Goal: Information Seeking & Learning: Find specific fact

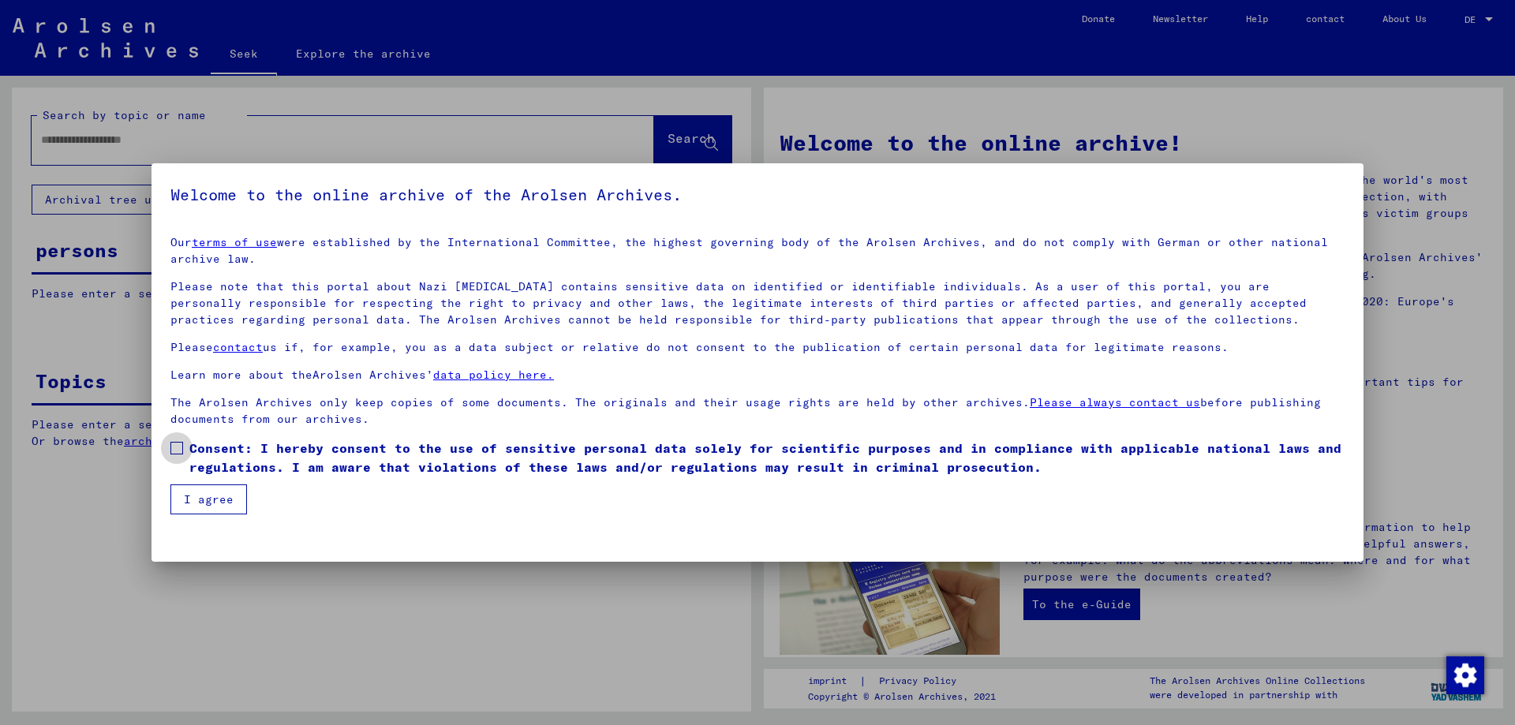
drag, startPoint x: 177, startPoint y: 449, endPoint x: 178, endPoint y: 457, distance: 8.0
click at [178, 452] on span at bounding box center [176, 448] width 13 height 13
drag, startPoint x: 197, startPoint y: 503, endPoint x: 245, endPoint y: 460, distance: 64.8
click at [201, 502] on font "I agree" at bounding box center [209, 499] width 50 height 14
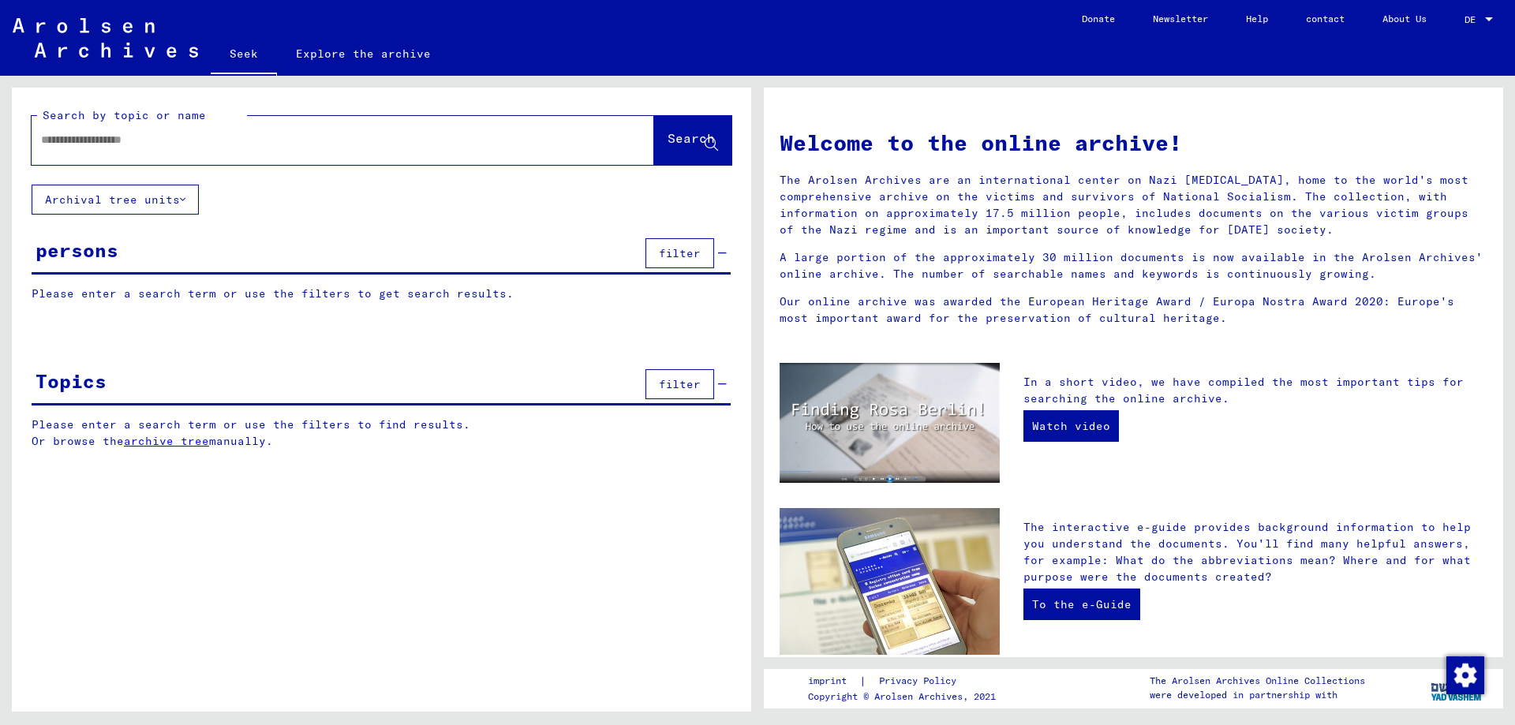
click at [231, 142] on input "text" at bounding box center [324, 140] width 566 height 17
paste input "**********"
type input "**********"
click at [675, 136] on font "Search" at bounding box center [690, 138] width 47 height 16
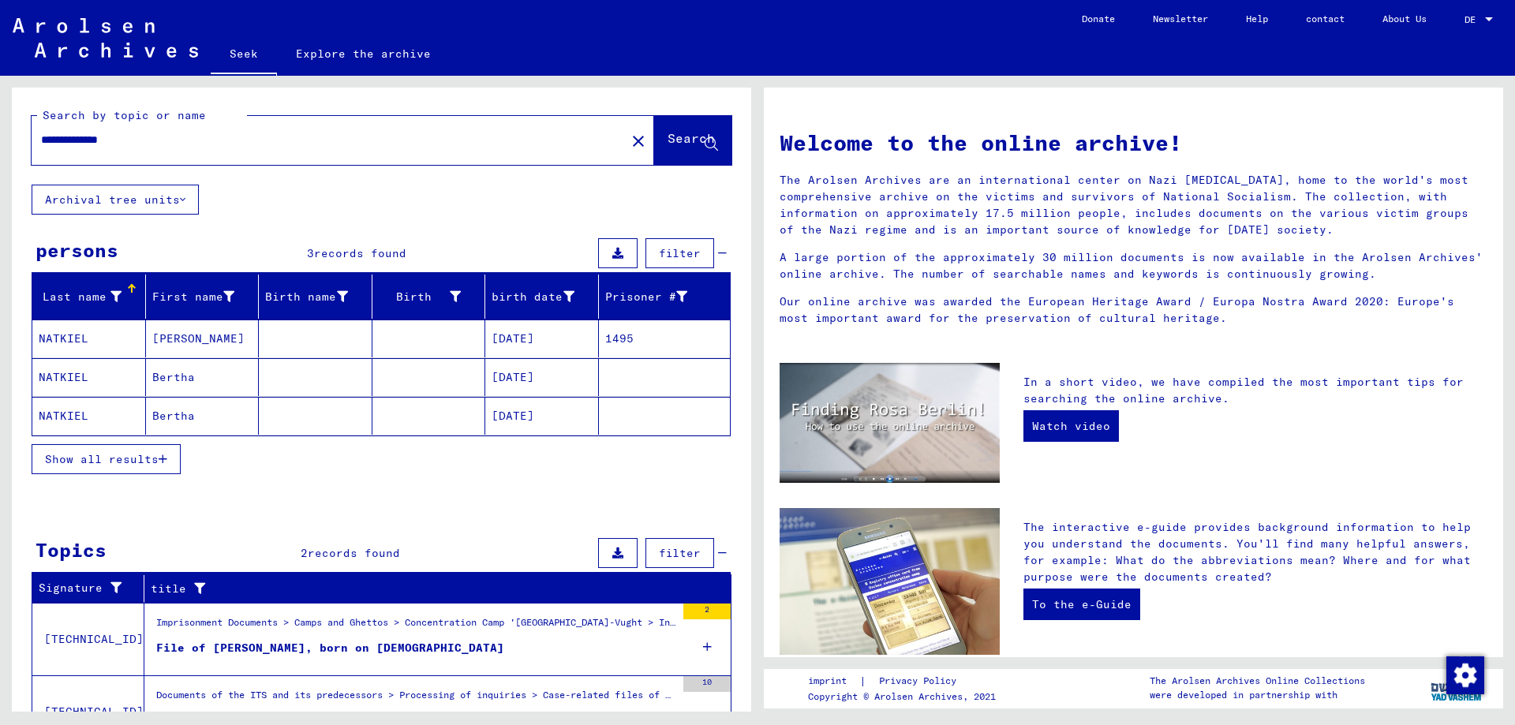
click at [87, 337] on mat-cell "NATKIEL" at bounding box center [89, 338] width 114 height 38
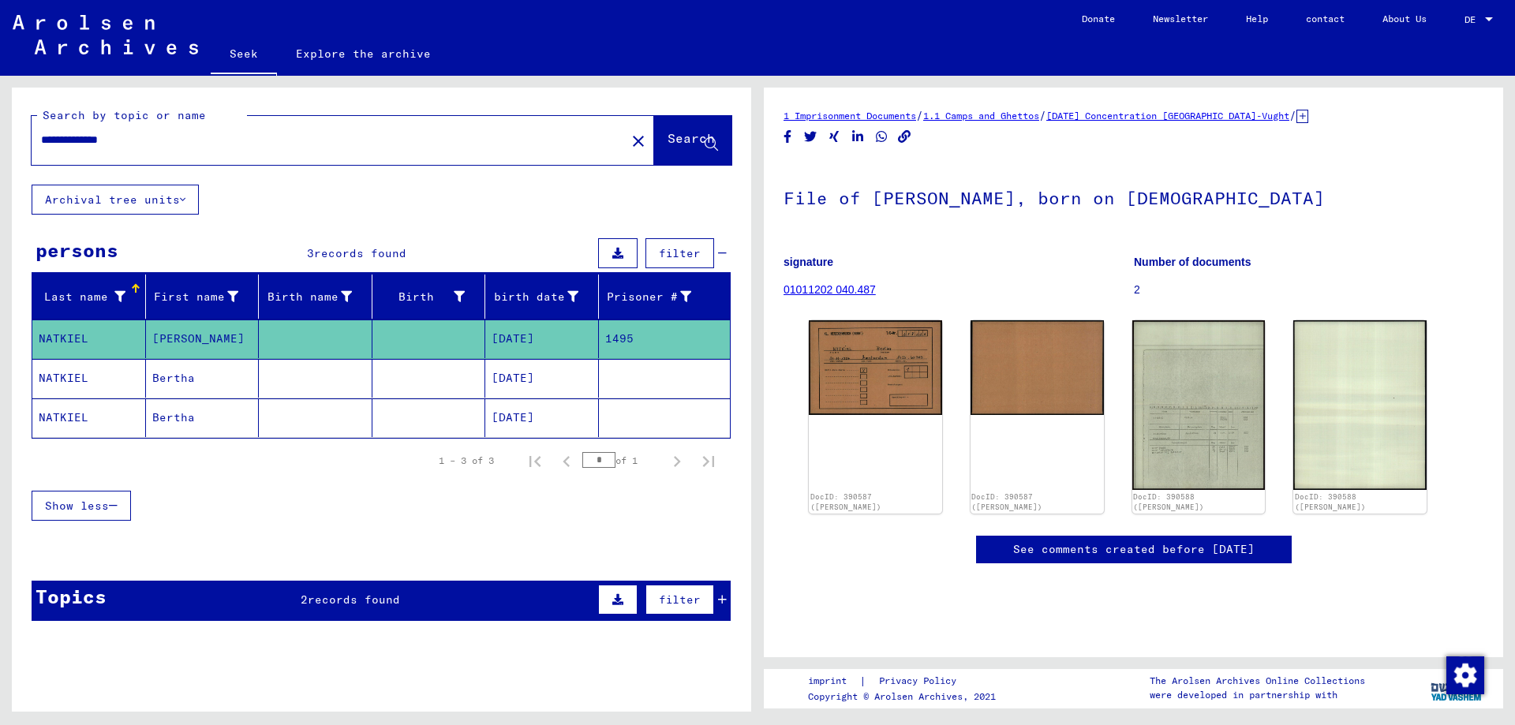
drag, startPoint x: 158, startPoint y: 140, endPoint x: 32, endPoint y: 137, distance: 126.2
click at [31, 137] on div "**********" at bounding box center [381, 136] width 739 height 97
click at [878, 379] on img at bounding box center [875, 365] width 140 height 99
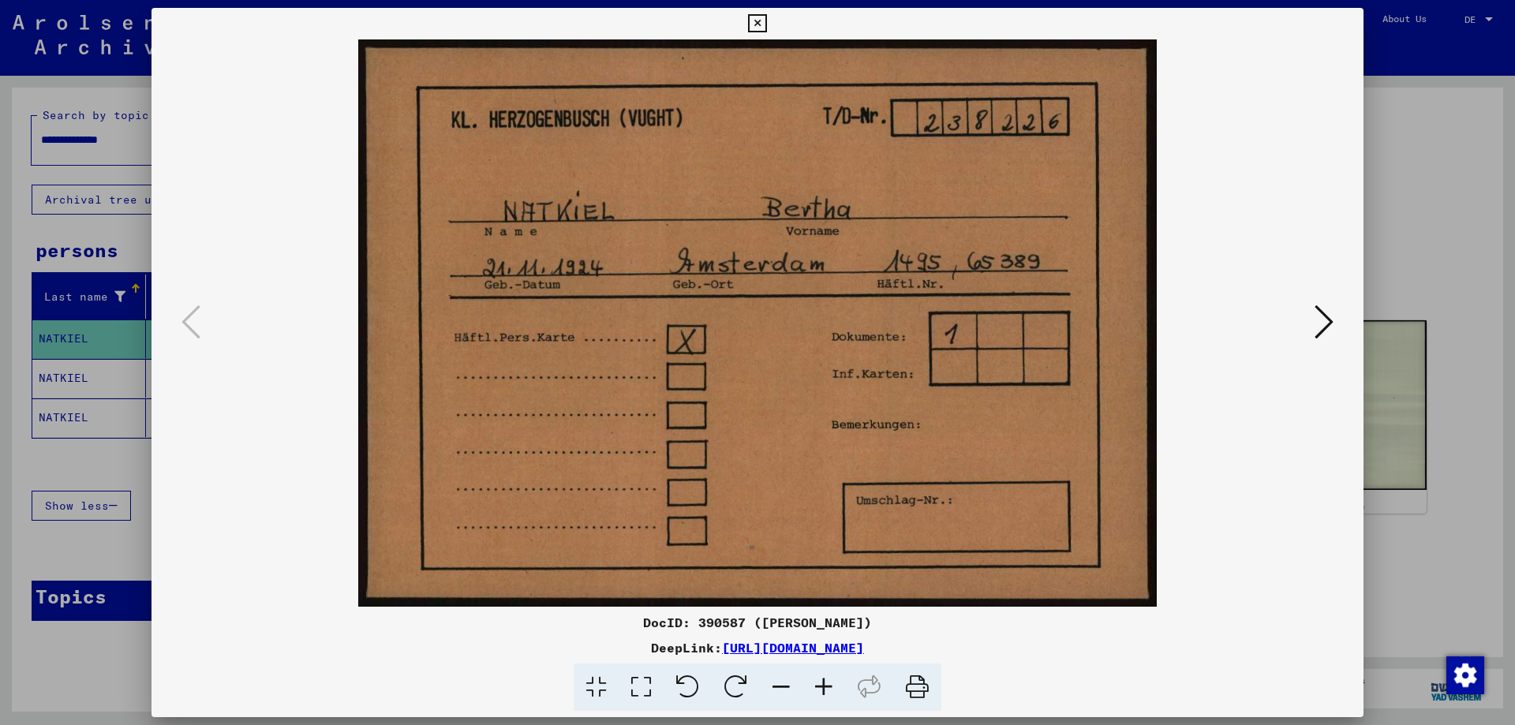
click at [915, 692] on icon at bounding box center [917, 687] width 48 height 48
click at [757, 21] on icon at bounding box center [757, 23] width 18 height 19
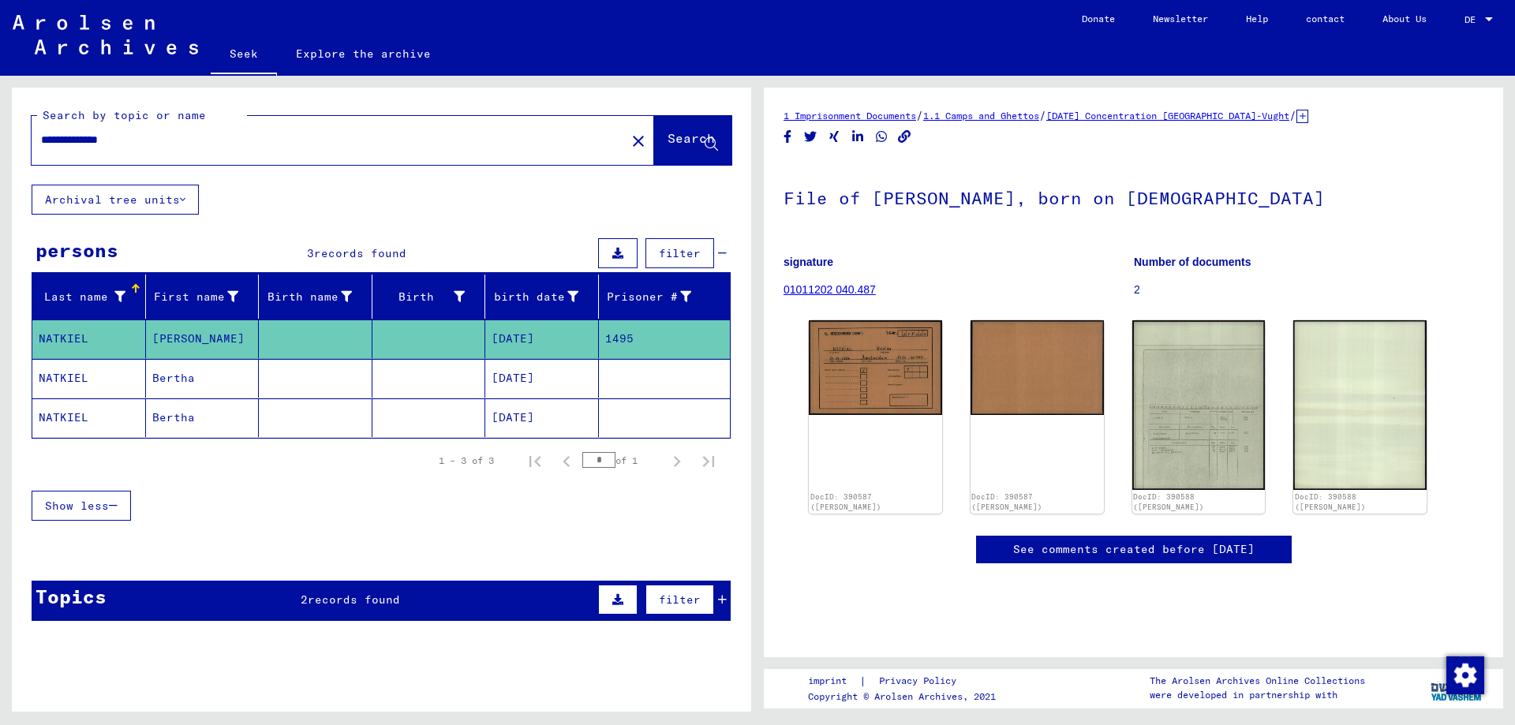
click at [298, 379] on mat-cell at bounding box center [316, 378] width 114 height 39
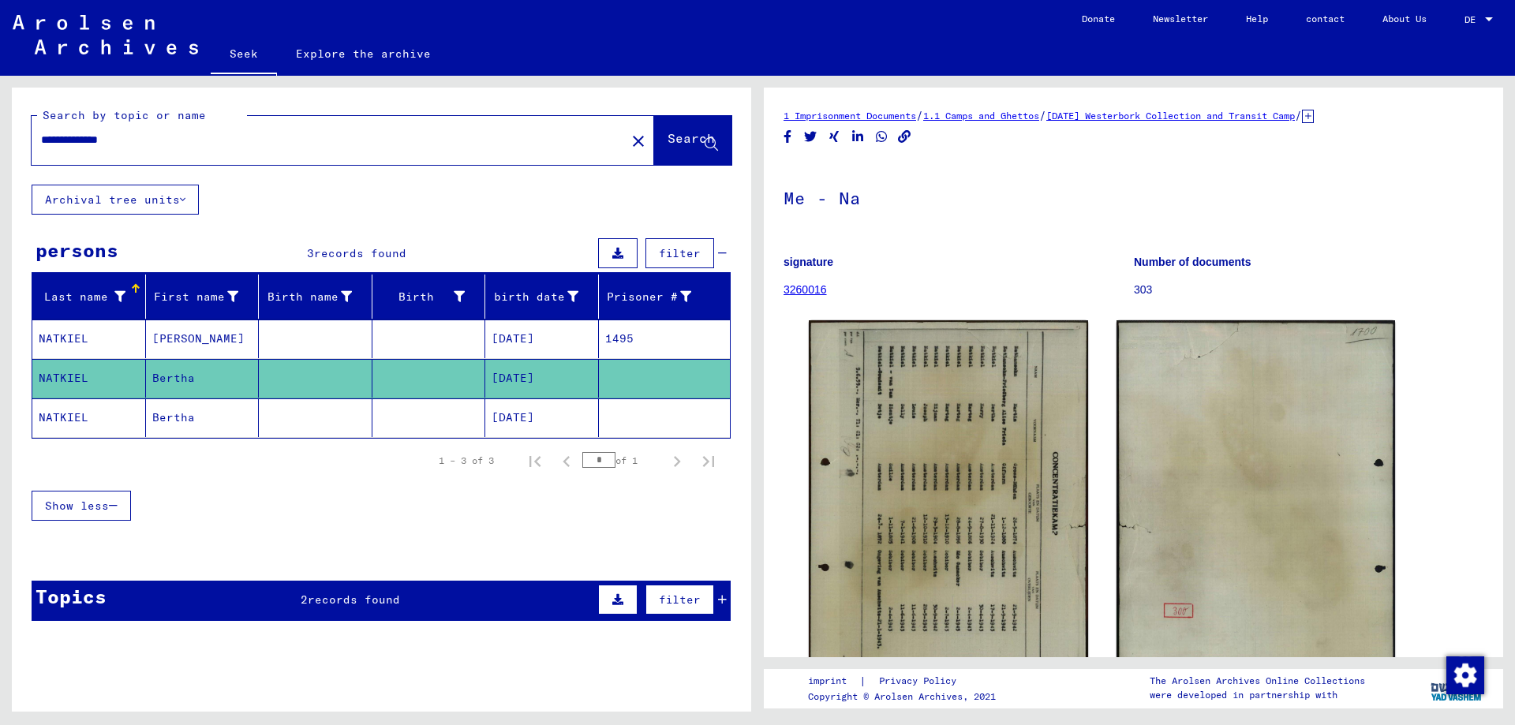
click at [287, 424] on mat-cell at bounding box center [316, 417] width 114 height 39
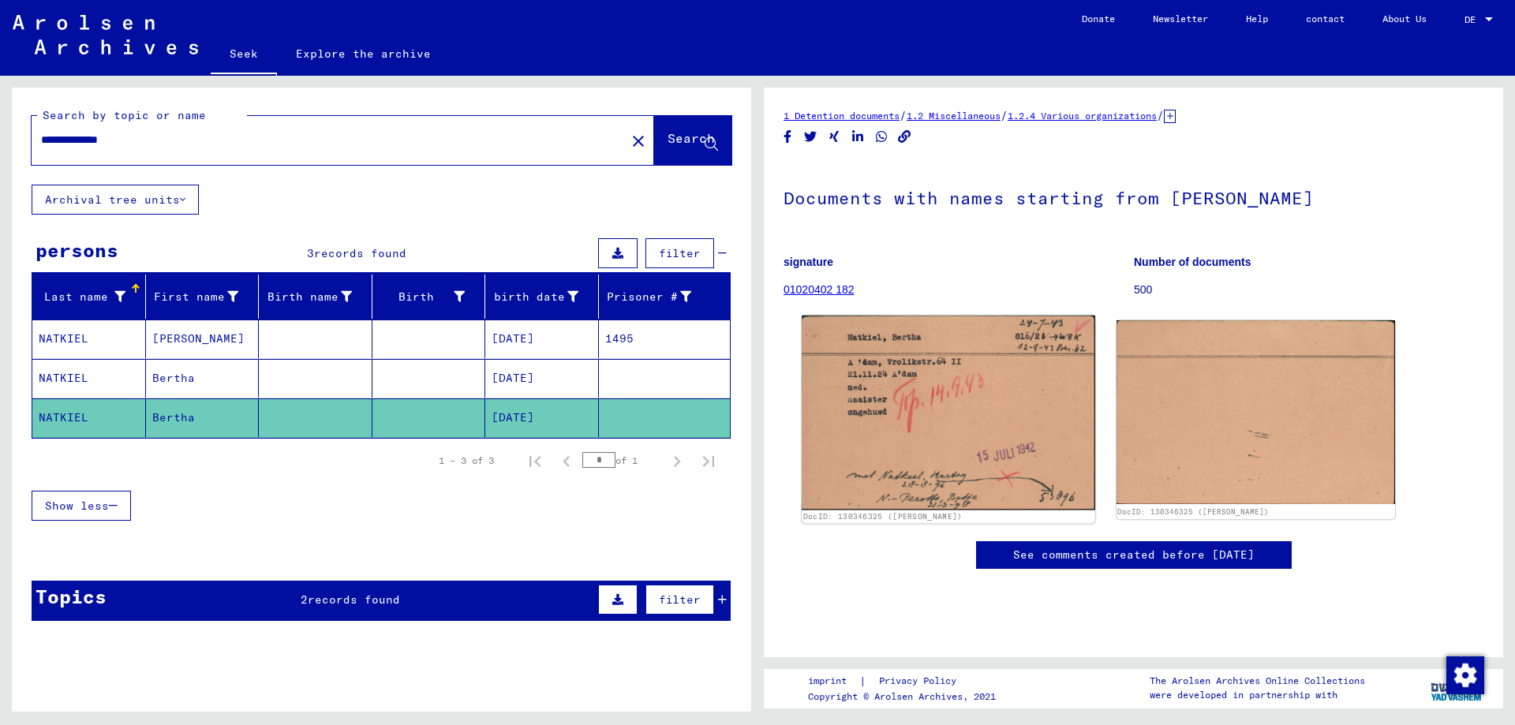
click at [908, 436] on img at bounding box center [947, 413] width 293 height 194
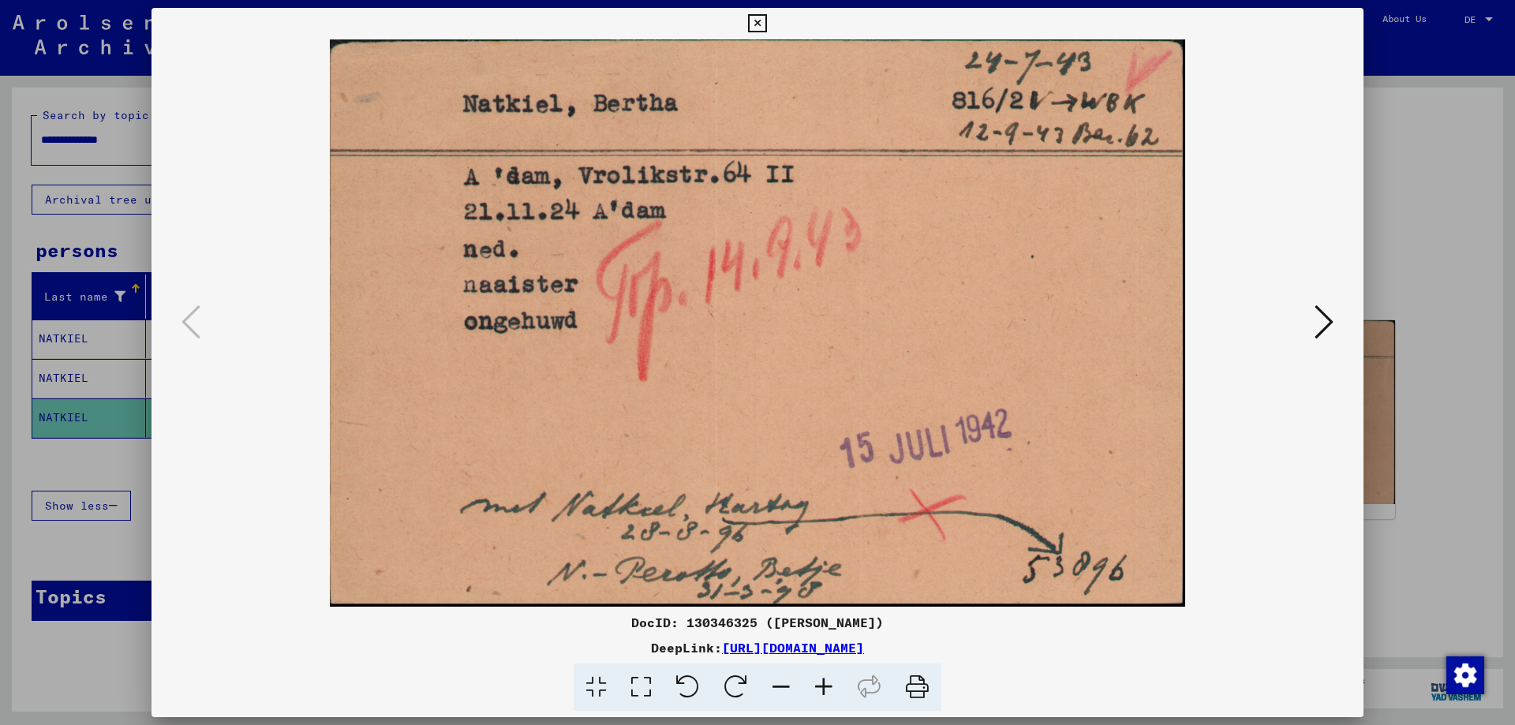
click at [916, 681] on icon at bounding box center [917, 687] width 48 height 48
click at [753, 21] on icon at bounding box center [757, 23] width 18 height 19
